Goal: Information Seeking & Learning: Learn about a topic

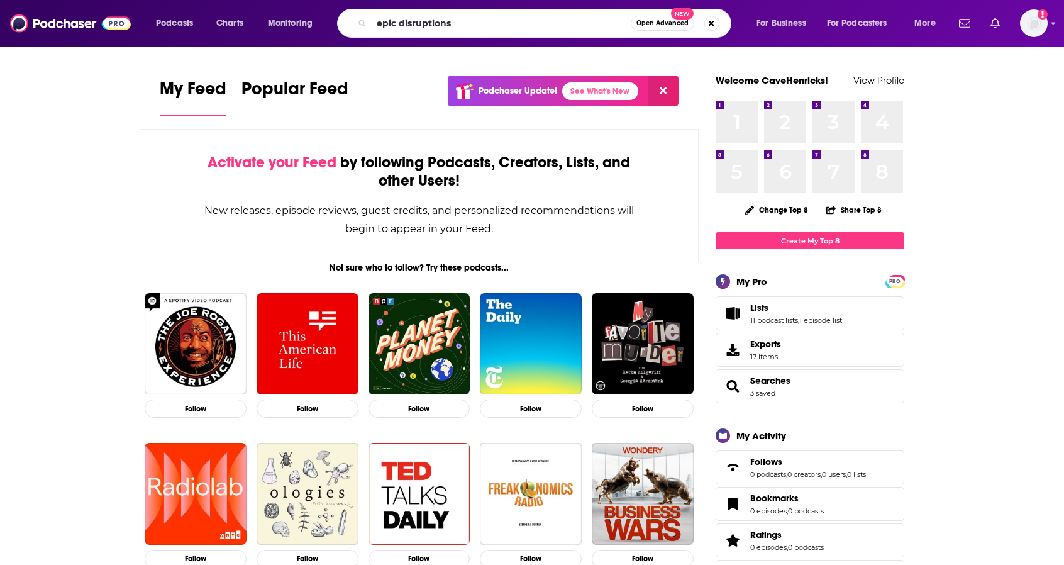
type input "epic disruptions"
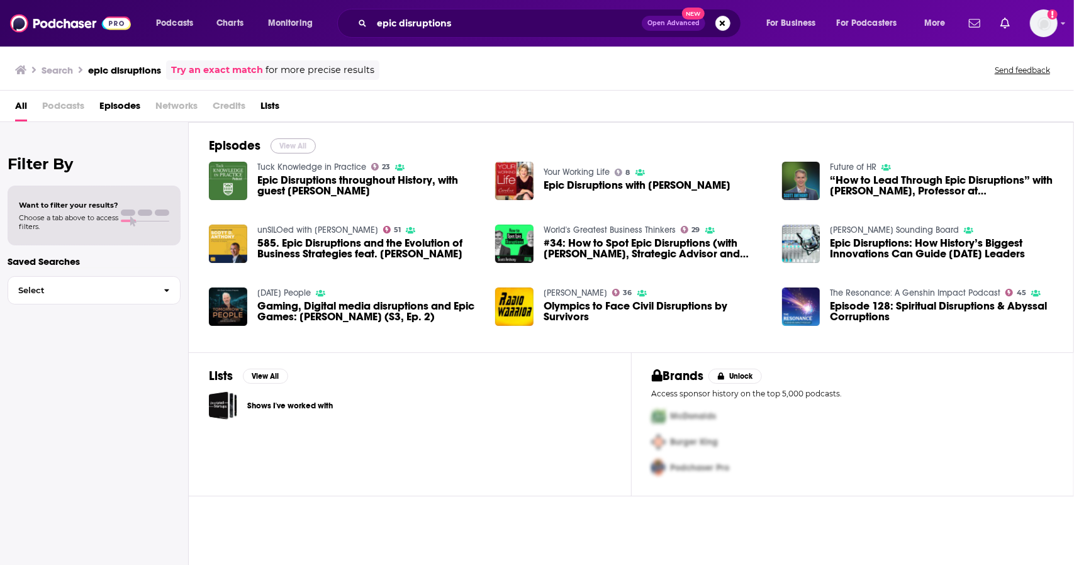
click at [291, 140] on button "View All" at bounding box center [292, 145] width 45 height 15
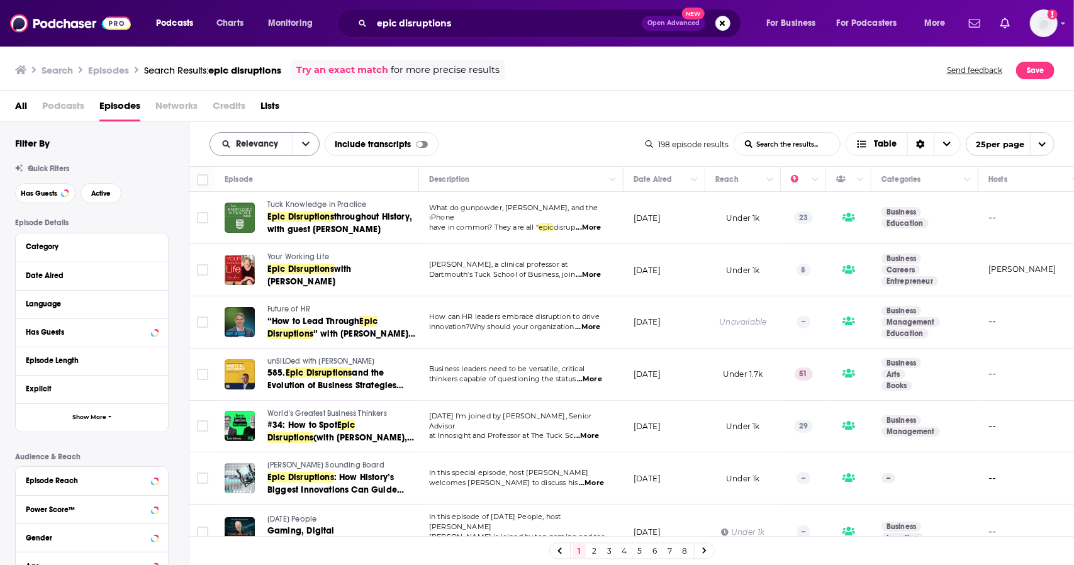
click at [280, 151] on div "Relevancy" at bounding box center [264, 144] width 110 height 24
click at [305, 143] on icon "open menu" at bounding box center [306, 144] width 8 height 9
click at [260, 228] on span "New" at bounding box center [272, 229] width 74 height 7
